Goal: Task Accomplishment & Management: Manage account settings

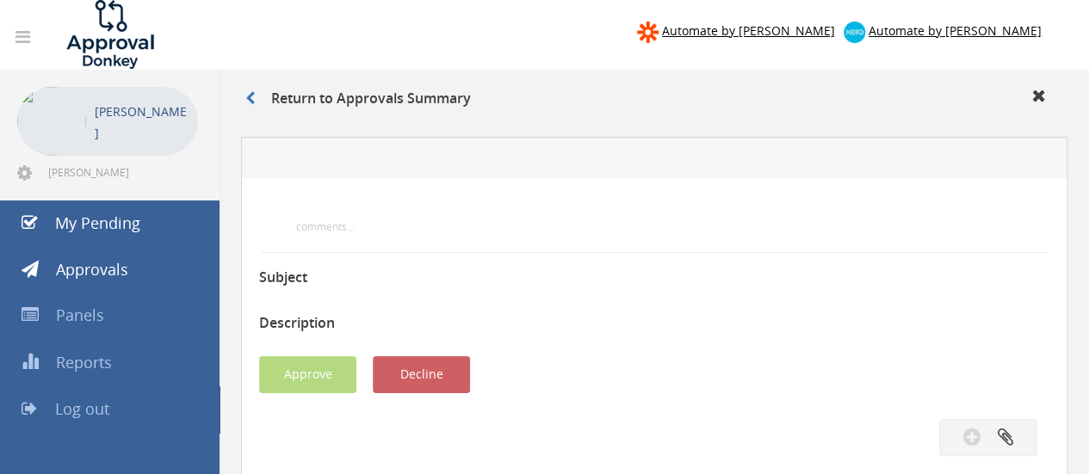
click at [87, 409] on span "Log out" at bounding box center [82, 409] width 54 height 21
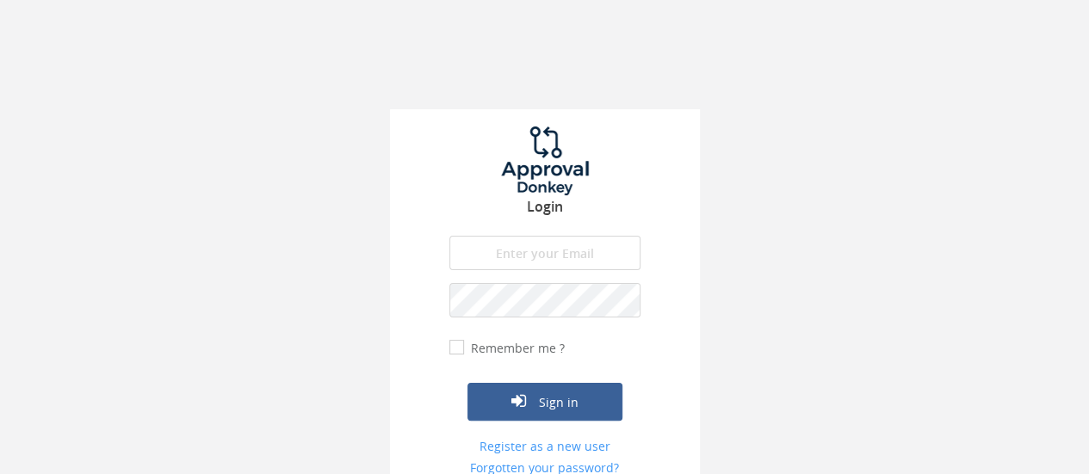
type input "[PERSON_NAME][EMAIL_ADDRESS][PERSON_NAME][DOMAIN_NAME]"
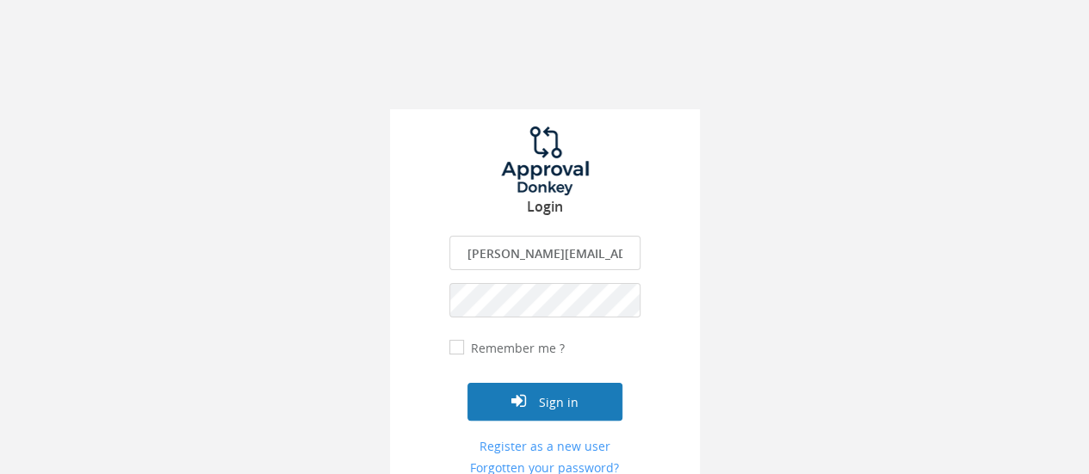
click at [544, 415] on button "Sign in" at bounding box center [544, 402] width 155 height 38
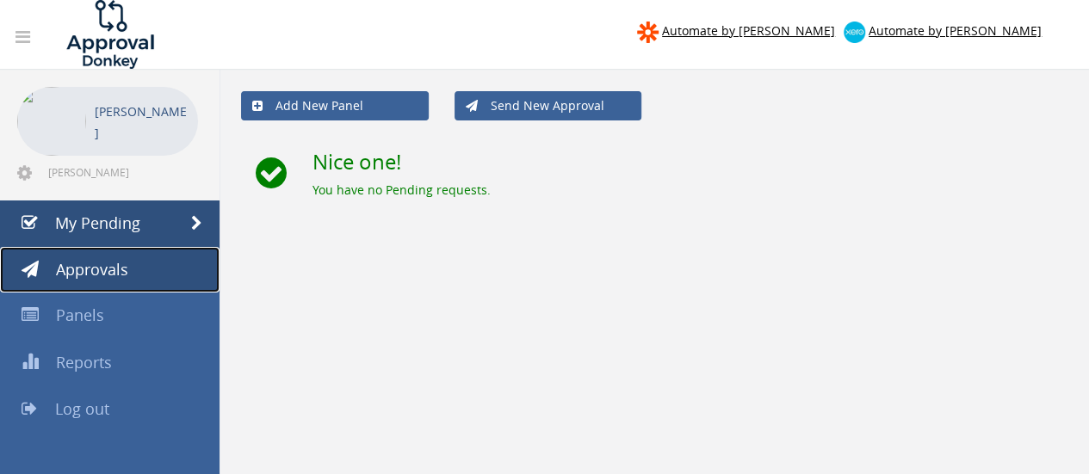
click at [93, 266] on span "Approvals" at bounding box center [92, 269] width 72 height 21
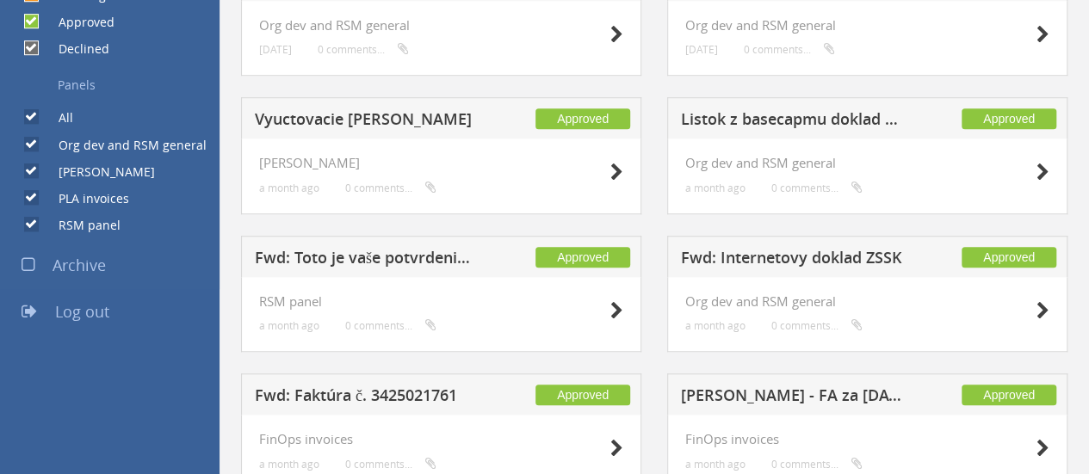
scroll to position [775, 0]
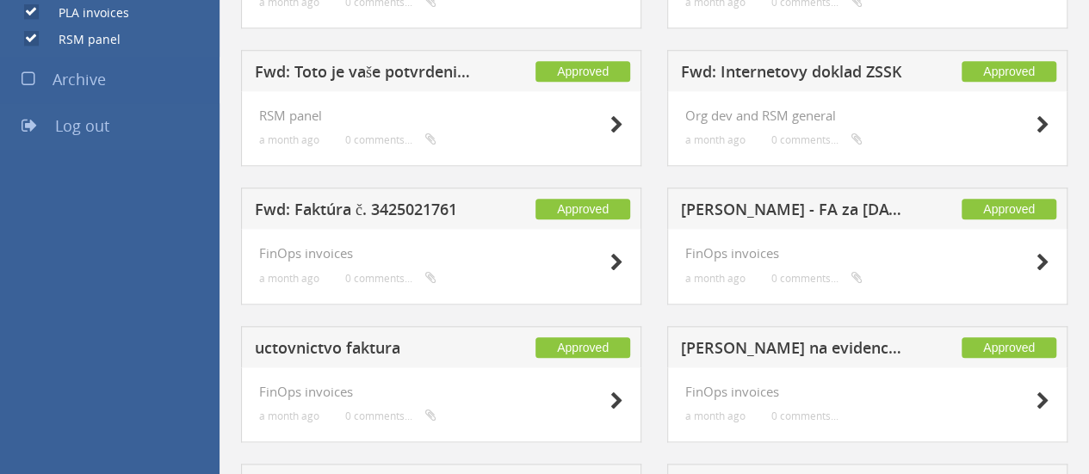
click at [89, 127] on span "Log out" at bounding box center [82, 125] width 54 height 21
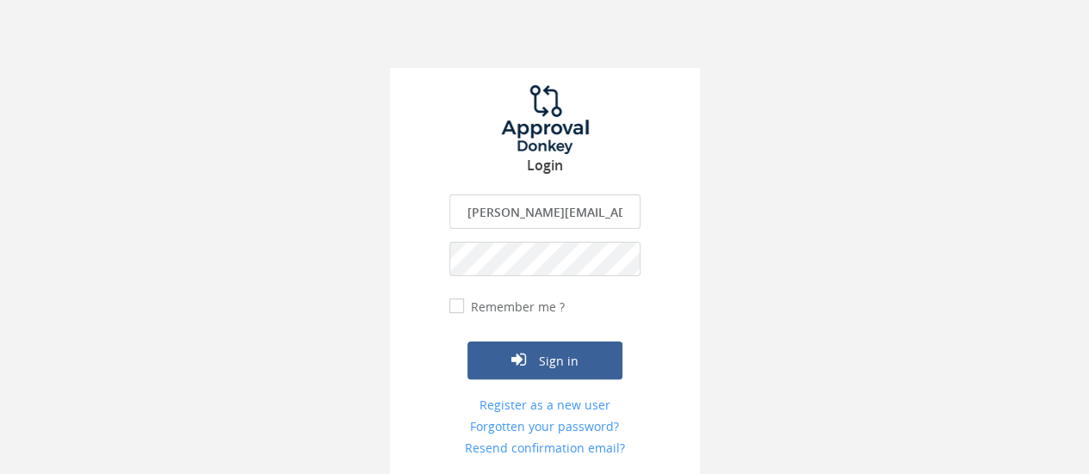
scroll to position [40, 0]
click at [508, 207] on input "[PERSON_NAME][EMAIL_ADDRESS][PERSON_NAME][DOMAIN_NAME]" at bounding box center [544, 212] width 191 height 34
type input "[EMAIL_ADDRESS][DOMAIN_NAME]"
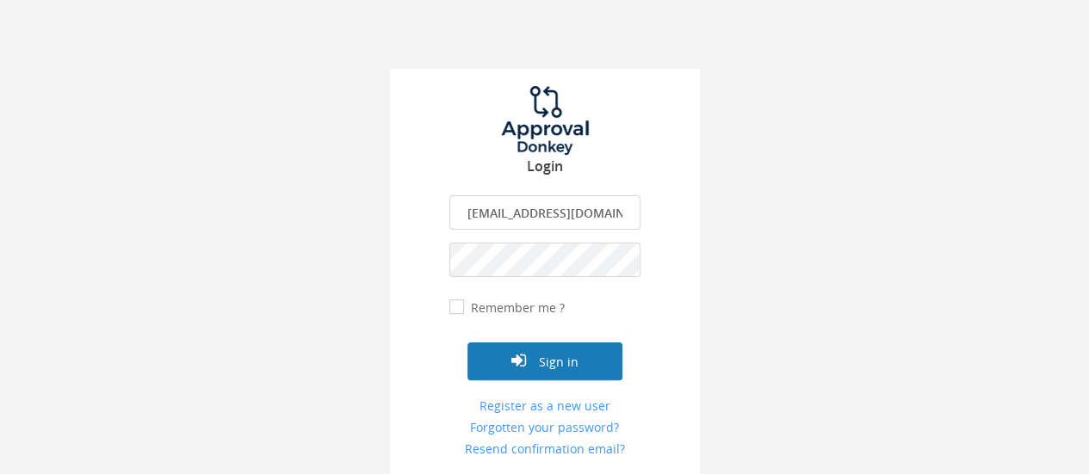
click at [535, 360] on button "Sign in" at bounding box center [544, 362] width 155 height 38
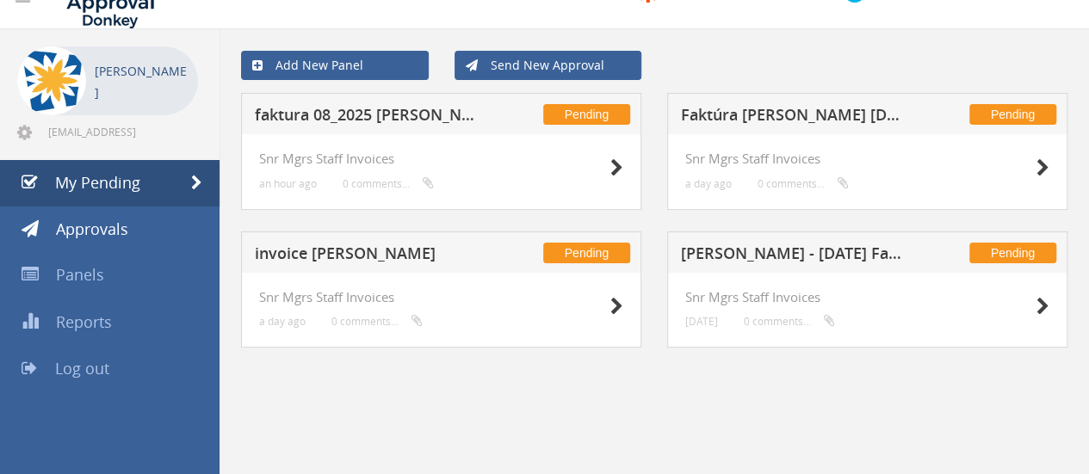
click at [417, 113] on h5 "faktura 08_2025 [PERSON_NAME]" at bounding box center [367, 118] width 224 height 22
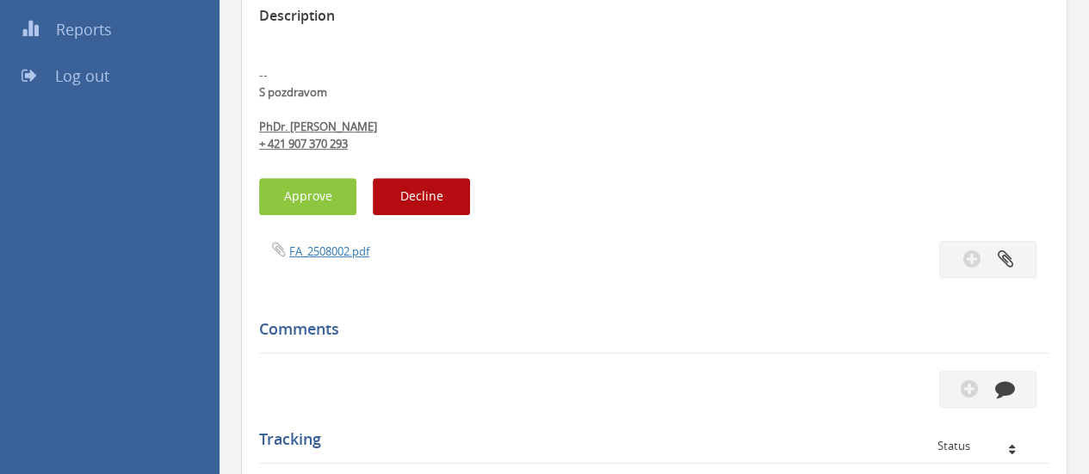
scroll to position [385, 0]
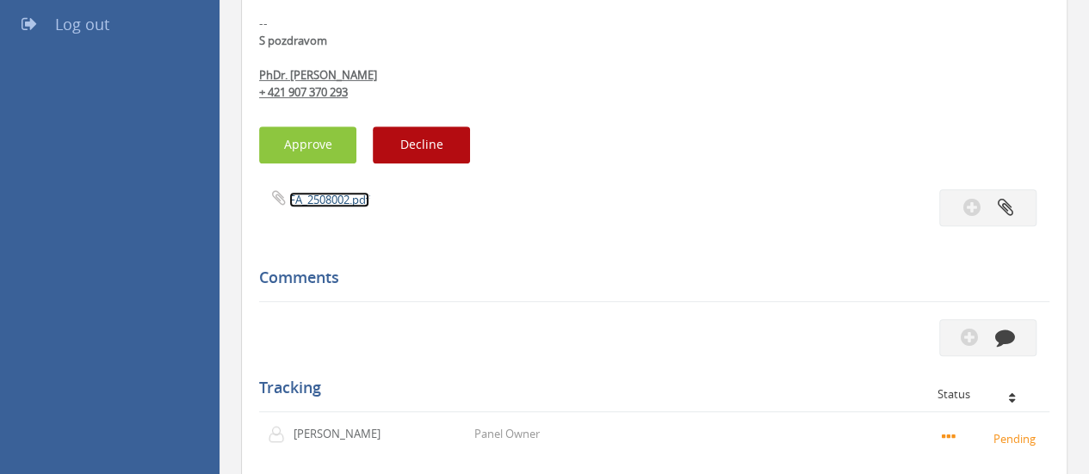
click at [354, 200] on link "FA_2508002.pdf" at bounding box center [329, 199] width 80 height 15
